Goal: Check status: Check status

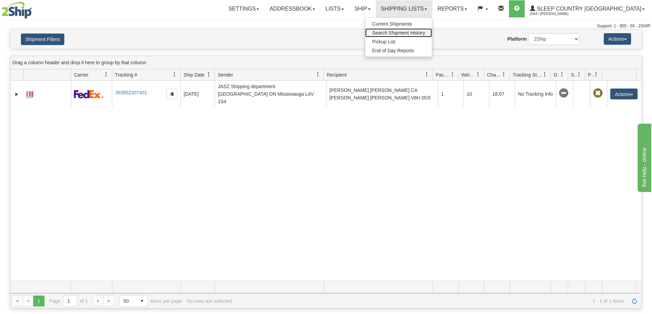
click at [425, 34] on span "Search Shipment History" at bounding box center [398, 32] width 53 height 5
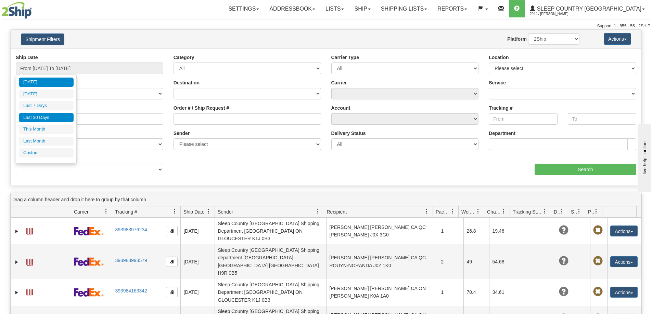
click at [45, 115] on li "Last 30 Days" at bounding box center [46, 117] width 55 height 9
type input "From [DATE] To [DATE]"
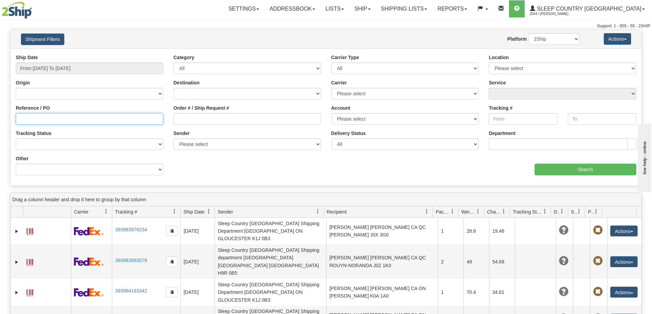
click at [64, 124] on input "Reference / PO" at bounding box center [89, 119] width 147 height 12
paste input "1060572"
type input "1060572"
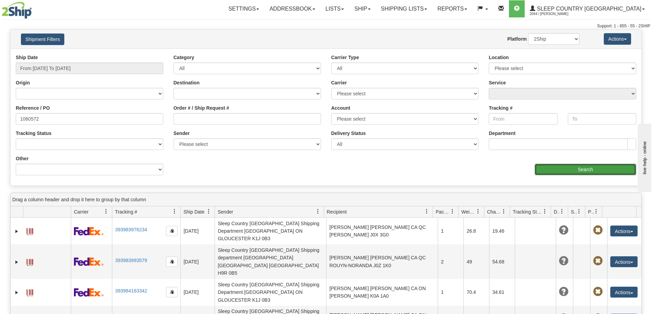
click at [571, 168] on input "Search" at bounding box center [585, 170] width 102 height 12
